Goal: Find specific fact: Find specific fact

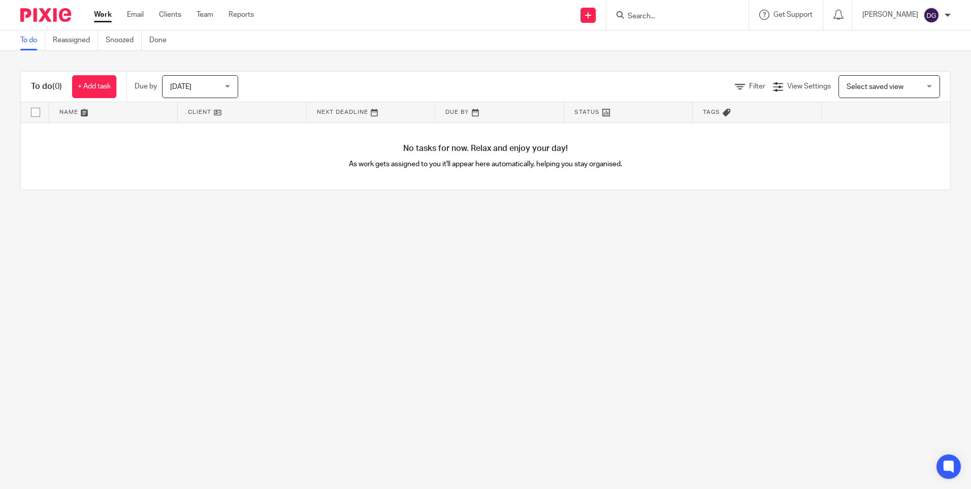
click at [639, 16] on input "Search" at bounding box center [672, 16] width 91 height 9
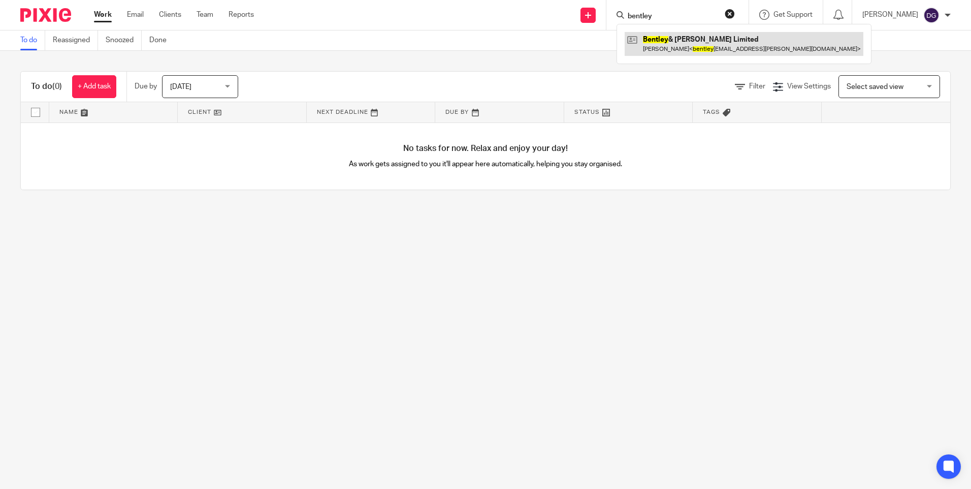
type input "bentley"
click at [657, 39] on link at bounding box center [744, 43] width 239 height 23
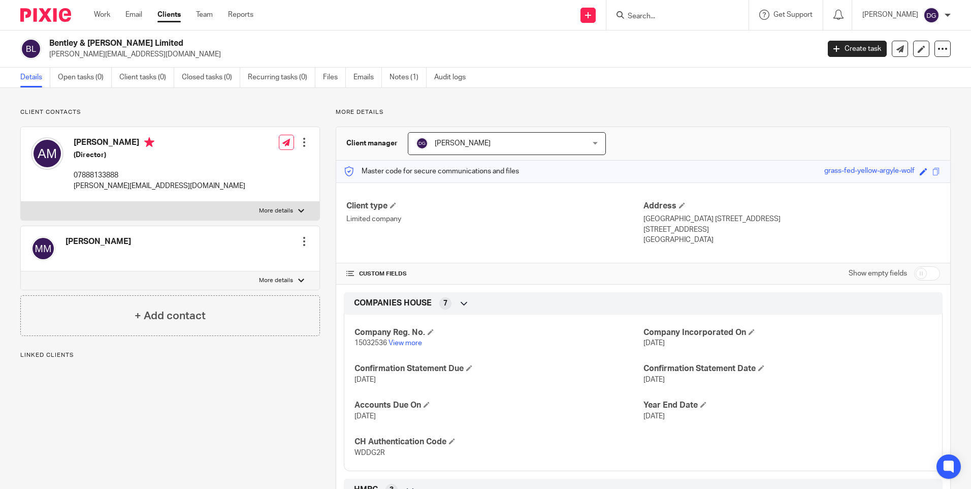
click at [385, 343] on span "15032536" at bounding box center [371, 342] width 33 height 7
click at [384, 343] on span "15032536" at bounding box center [371, 342] width 33 height 7
click at [380, 342] on span "15032536" at bounding box center [371, 342] width 33 height 7
drag, startPoint x: 352, startPoint y: 342, endPoint x: 385, endPoint y: 342, distance: 32.5
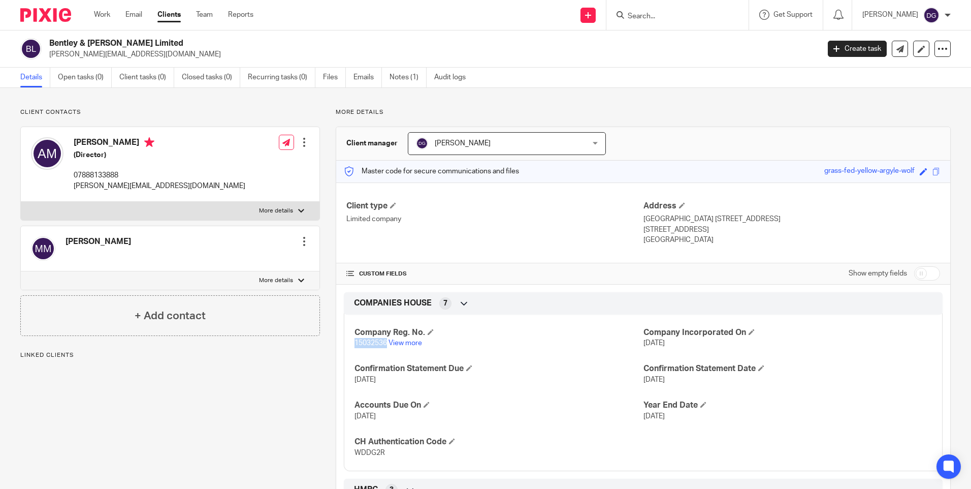
click at [385, 342] on span "15032536" at bounding box center [371, 342] width 33 height 7
copy span "15032536"
drag, startPoint x: 379, startPoint y: 452, endPoint x: 353, endPoint y: 454, distance: 26.0
click at [355, 454] on span "WDDG2R" at bounding box center [370, 452] width 30 height 7
copy span "WDDG2R"
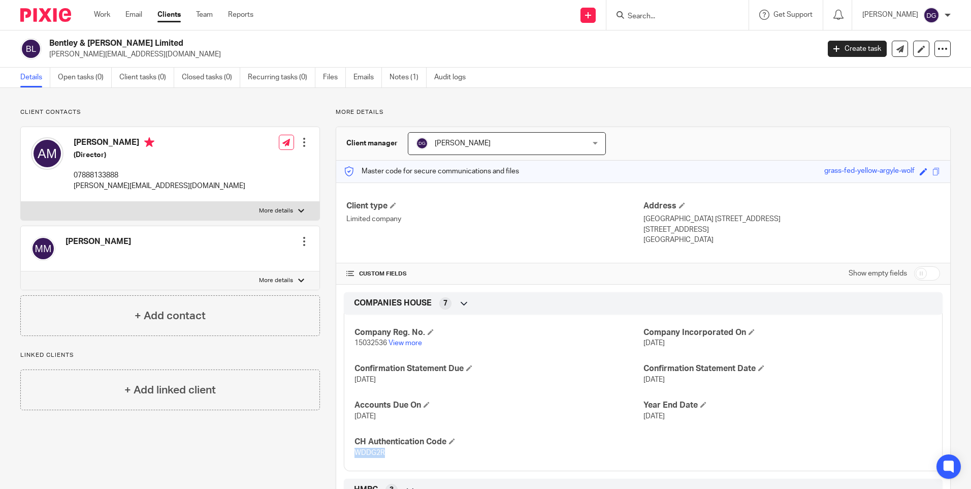
click at [382, 454] on span "WDDG2R" at bounding box center [370, 452] width 30 height 7
copy span "WDDG2R"
click at [381, 344] on span "15032536" at bounding box center [371, 342] width 33 height 7
drag, startPoint x: 385, startPoint y: 344, endPoint x: 354, endPoint y: 348, distance: 31.3
click at [354, 348] on div "Company Reg. No. 15032536 View more Company Incorporated On [DATE] Confirmation…" at bounding box center [643, 389] width 599 height 164
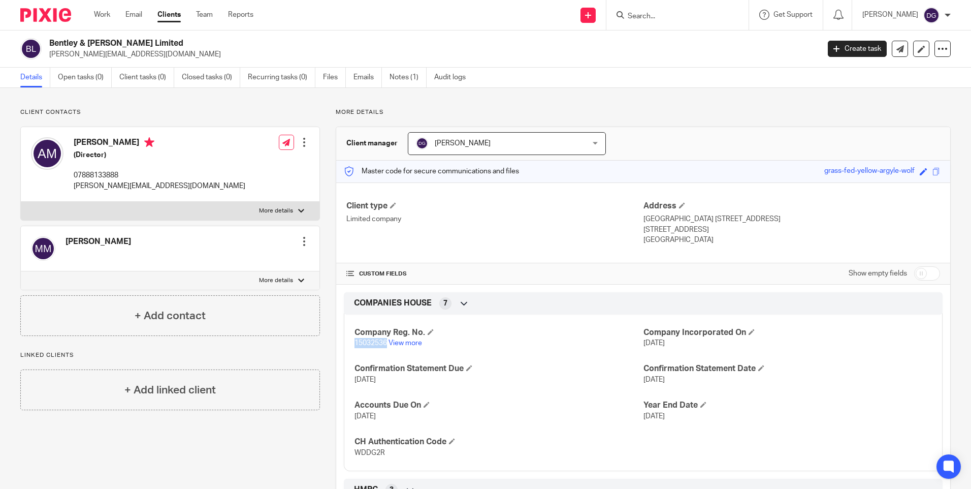
copy span "15032536"
drag, startPoint x: 382, startPoint y: 452, endPoint x: 346, endPoint y: 454, distance: 35.6
click at [346, 454] on div "Company Reg. No. 15032536 View more Company Incorporated On [DATE] Confirmation…" at bounding box center [643, 389] width 599 height 164
copy span "WDDG2R"
click at [378, 453] on span "WDDG2R" at bounding box center [370, 452] width 30 height 7
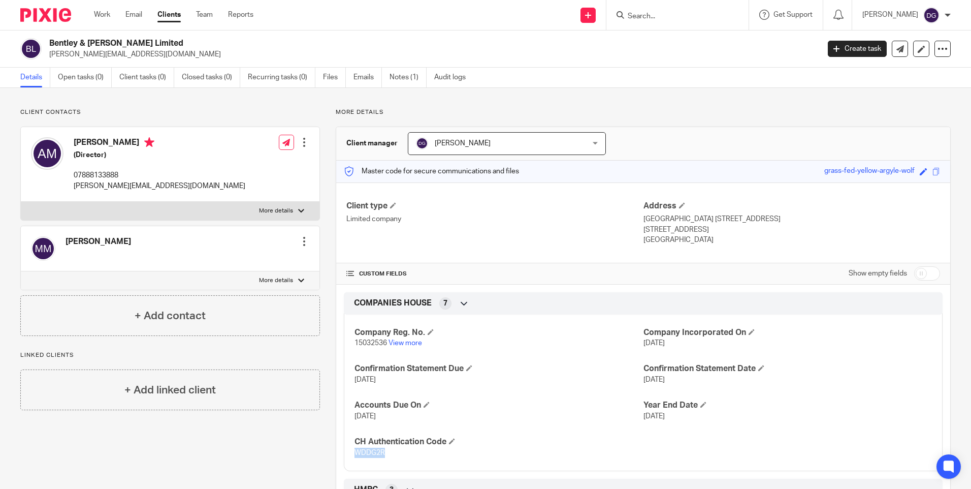
drag, startPoint x: 383, startPoint y: 454, endPoint x: 354, endPoint y: 454, distance: 28.4
click at [355, 454] on p "WDDG2R" at bounding box center [499, 453] width 289 height 10
copy span "WDDG2R"
